Goal: Transaction & Acquisition: Purchase product/service

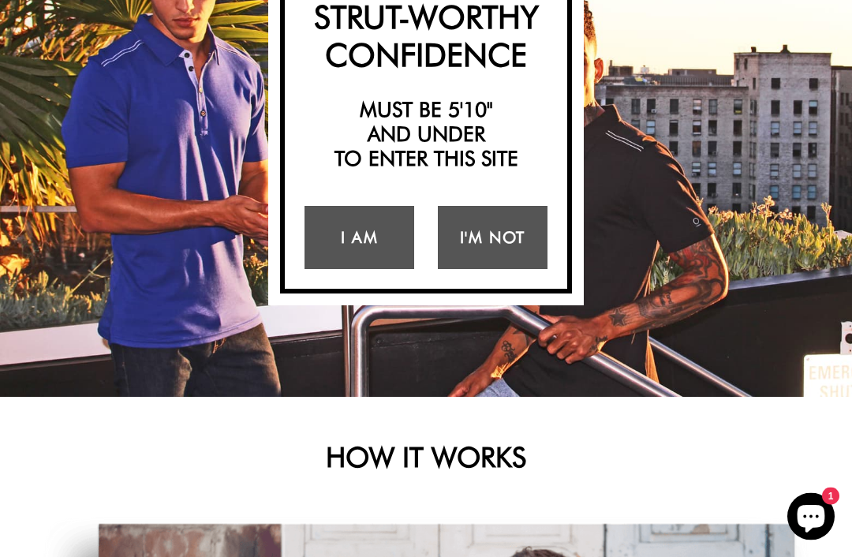
scroll to position [207, 0]
click at [346, 237] on link "I Am" at bounding box center [360, 237] width 110 height 63
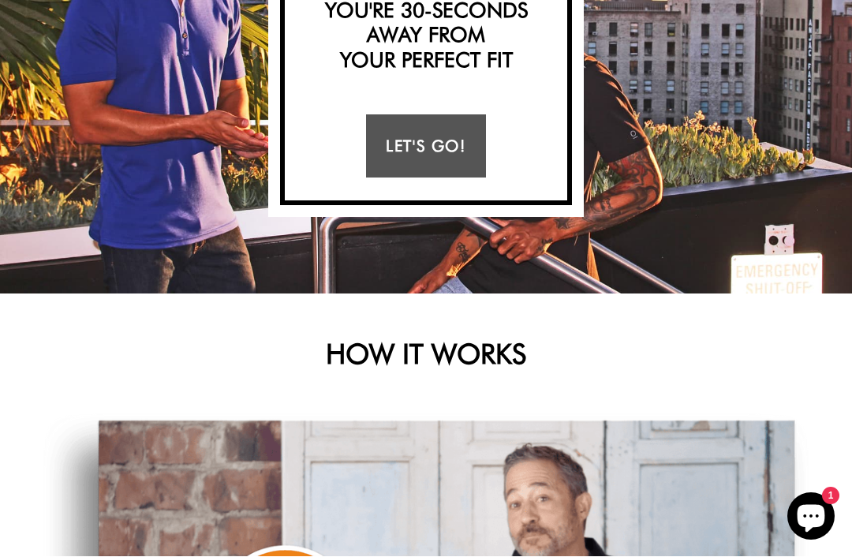
click at [392, 138] on link "Let's Go!" at bounding box center [425, 146] width 119 height 63
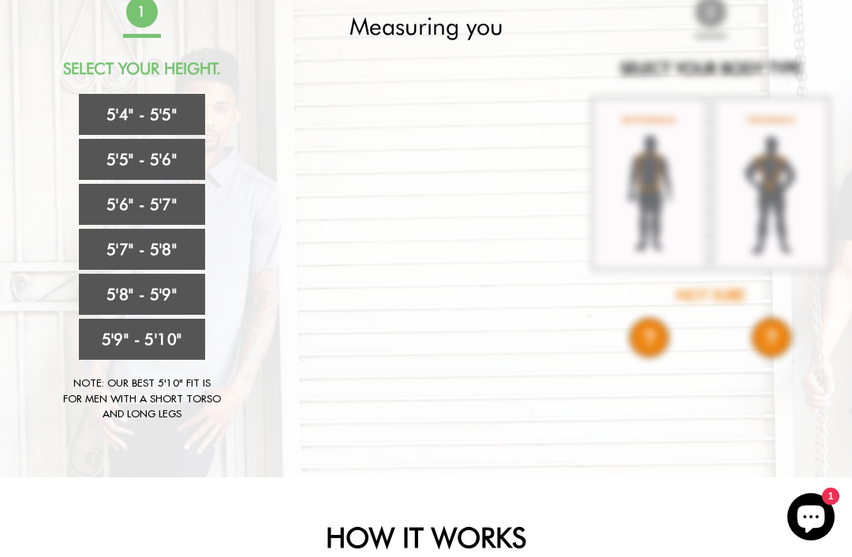
scroll to position [119, 0]
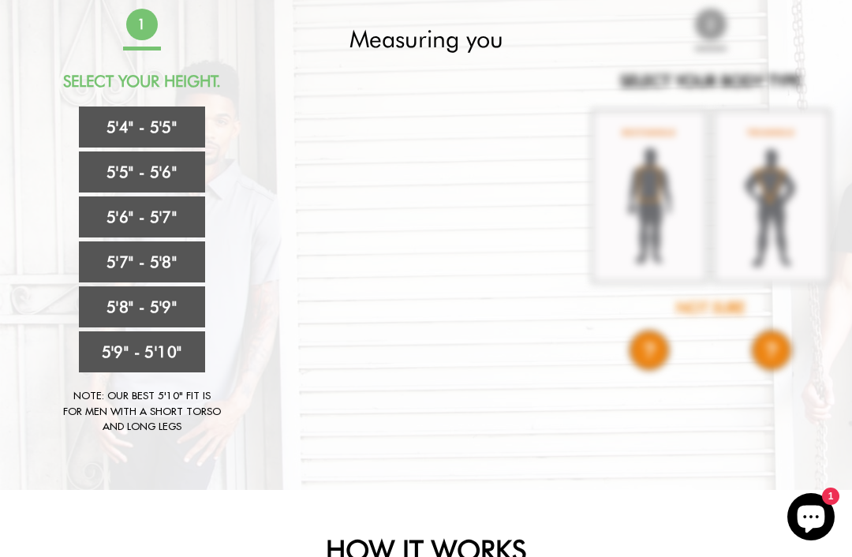
click at [107, 173] on link "5'5" - 5'6"" at bounding box center [142, 171] width 126 height 41
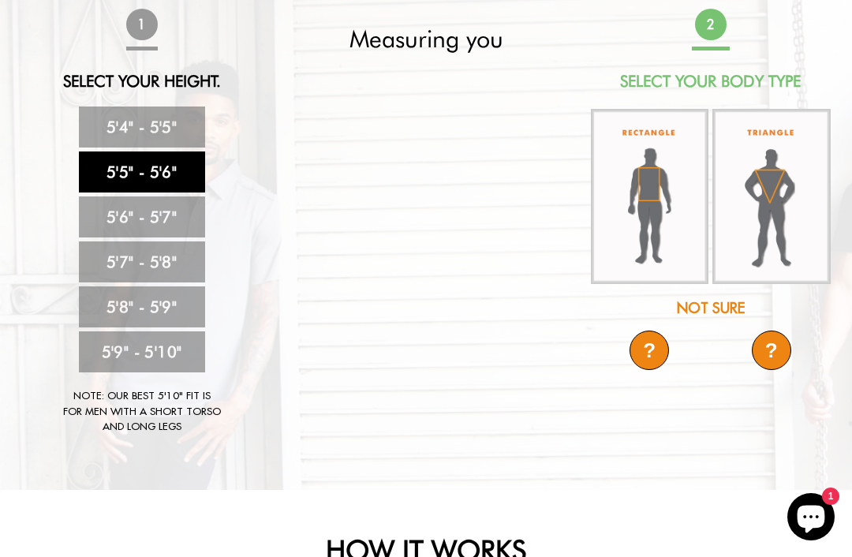
click at [656, 200] on img at bounding box center [650, 196] width 118 height 175
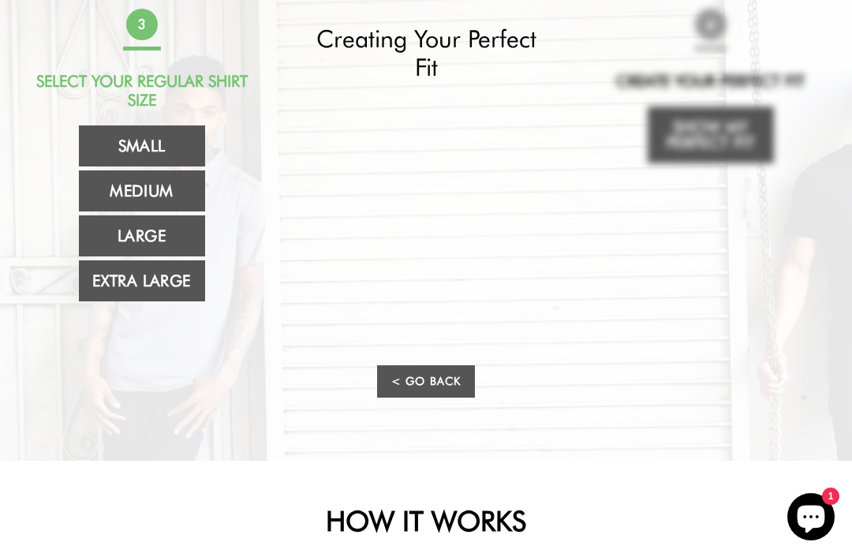
click at [137, 228] on link "Large" at bounding box center [142, 235] width 126 height 41
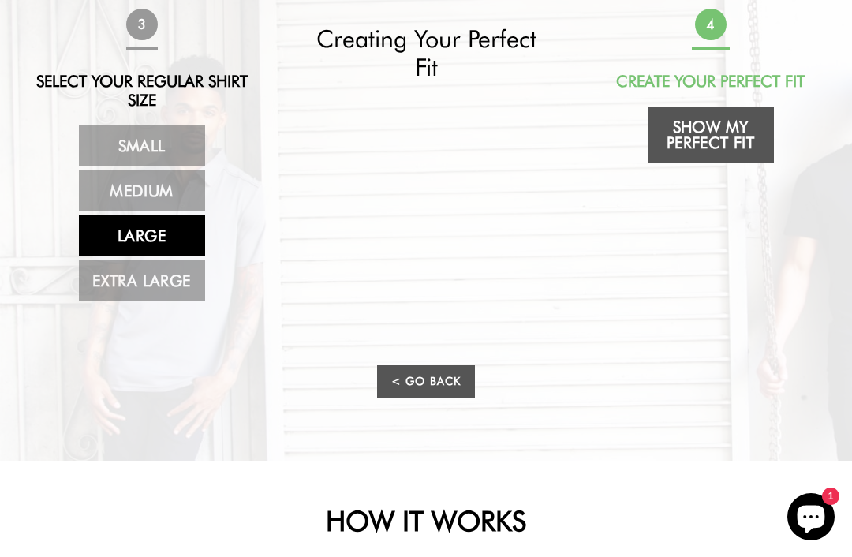
click at [727, 142] on link "Show My Perfect Fit" at bounding box center [711, 135] width 126 height 57
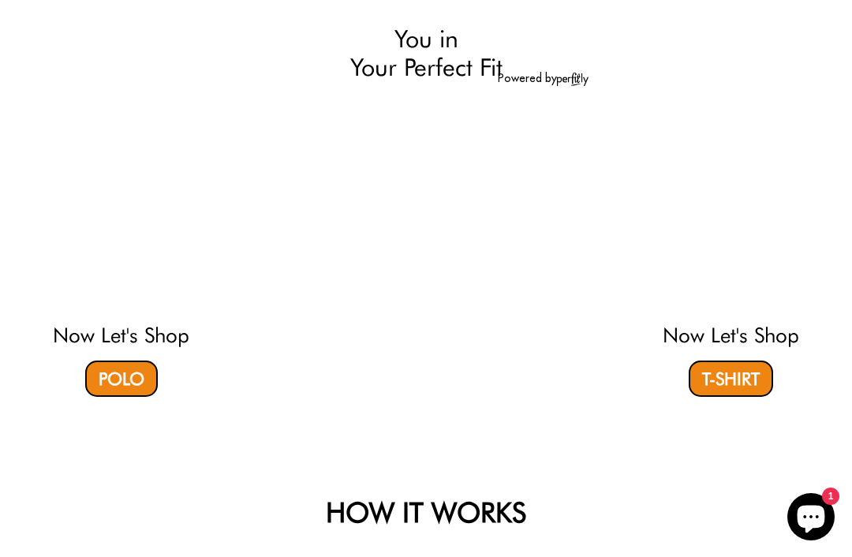
select select "55-56"
select select "L"
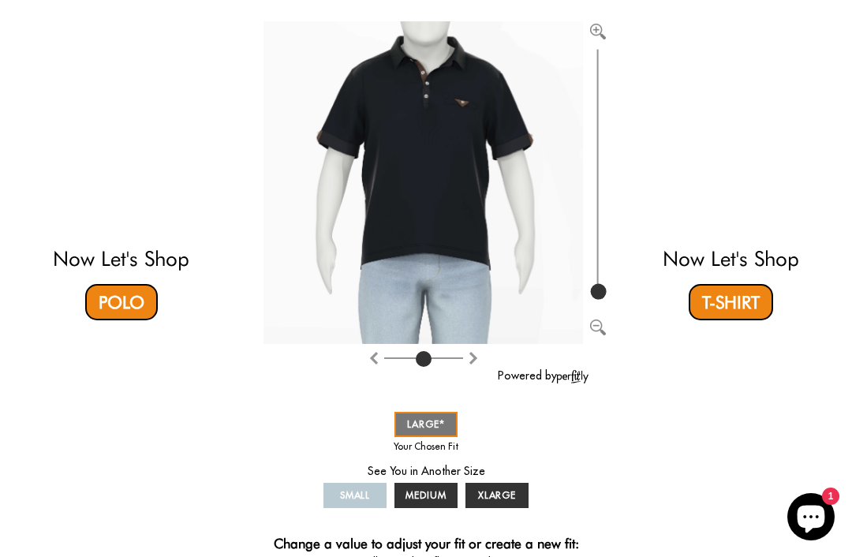
scroll to position [193, 0]
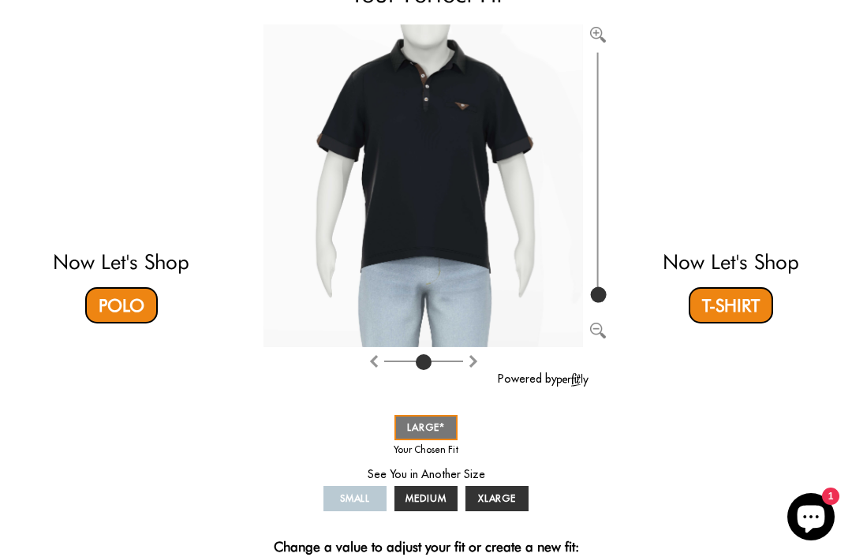
click at [753, 301] on link "T-Shirt" at bounding box center [731, 305] width 84 height 36
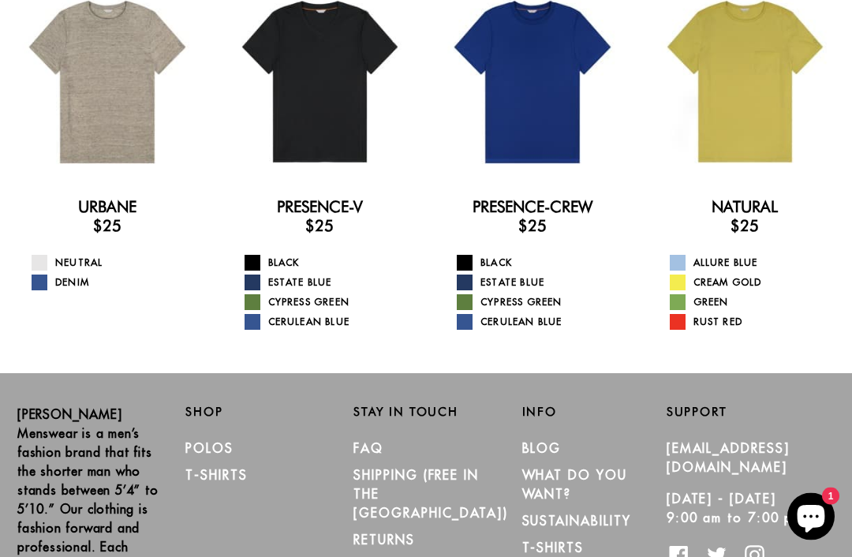
scroll to position [136, 0]
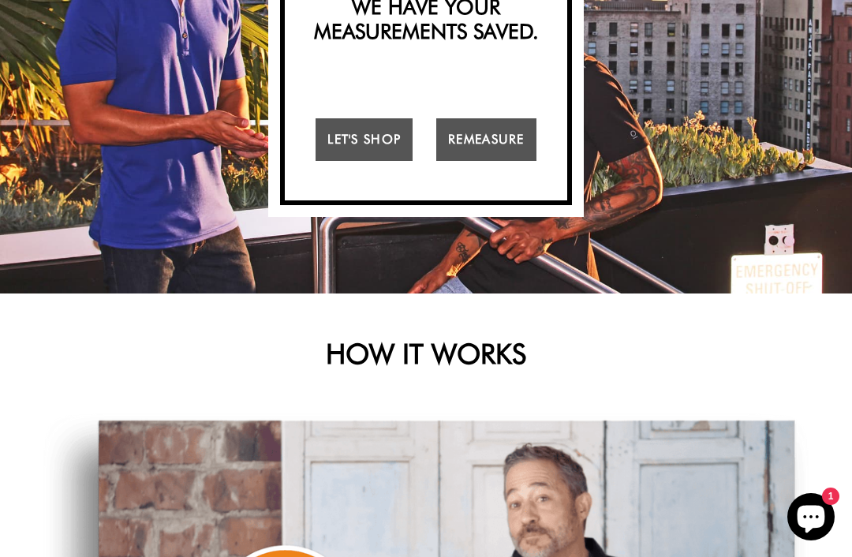
scroll to position [254, 0]
